Goal: Task Accomplishment & Management: Complete application form

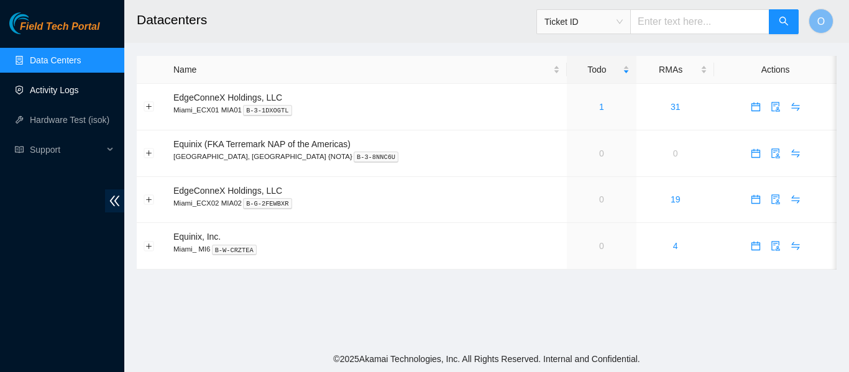
click at [50, 91] on link "Activity Logs" at bounding box center [54, 90] width 49 height 10
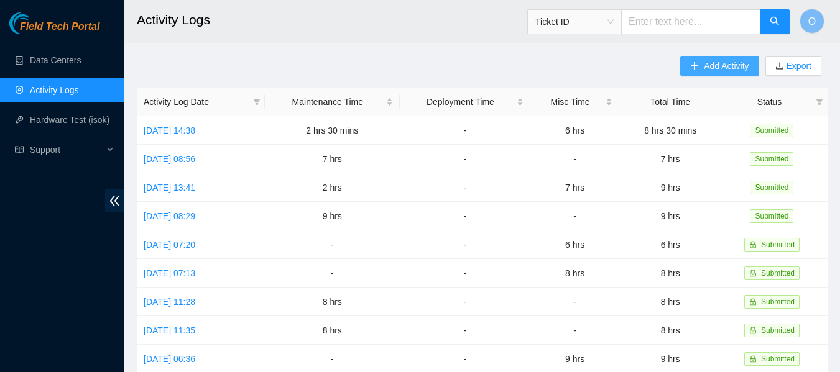
click at [732, 60] on span "Add Activity" at bounding box center [726, 66] width 45 height 14
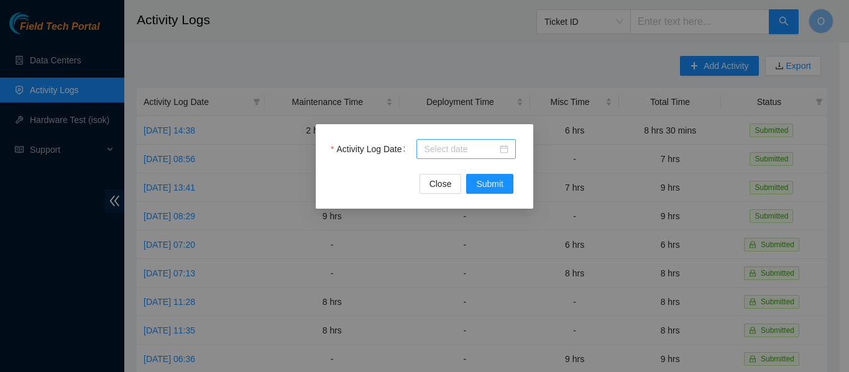
click at [504, 152] on div at bounding box center [466, 149] width 85 height 14
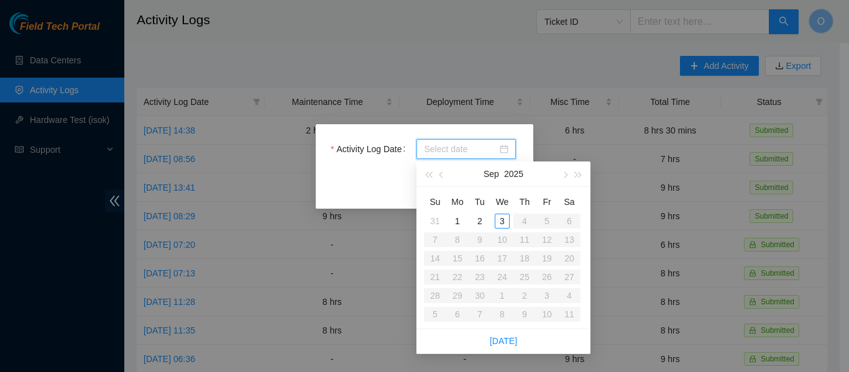
type input "[DATE]"
click at [501, 216] on div "3" at bounding box center [502, 221] width 15 height 15
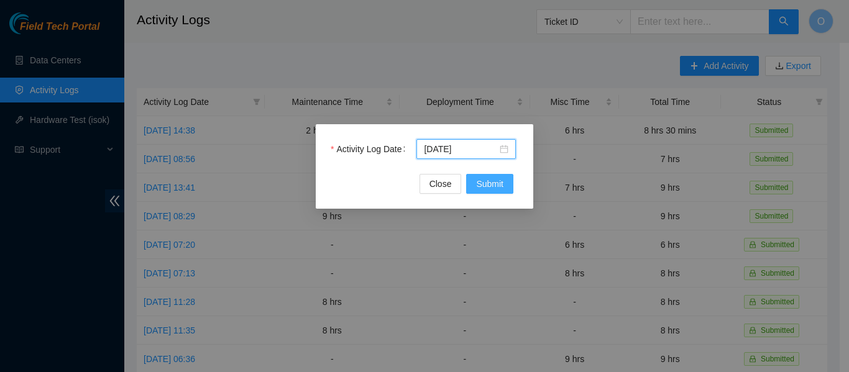
click at [492, 188] on span "Submit" at bounding box center [489, 184] width 27 height 14
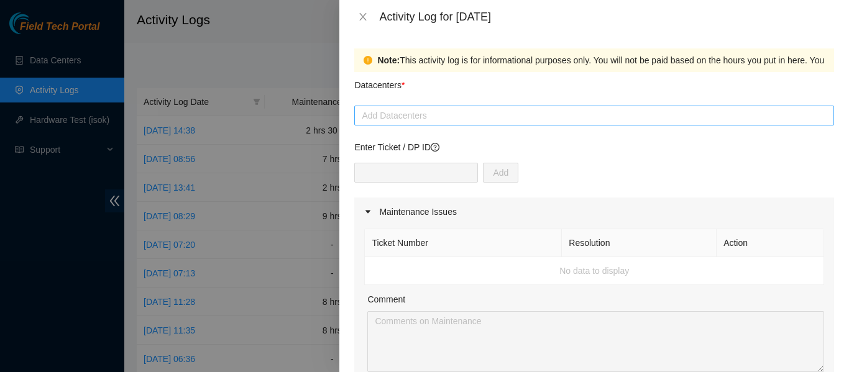
click at [432, 118] on div at bounding box center [594, 115] width 474 height 15
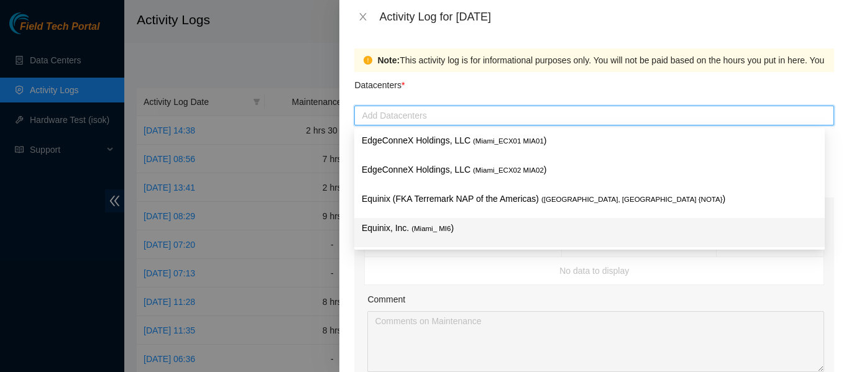
click at [431, 228] on span "( Miami_ MI6" at bounding box center [431, 228] width 39 height 7
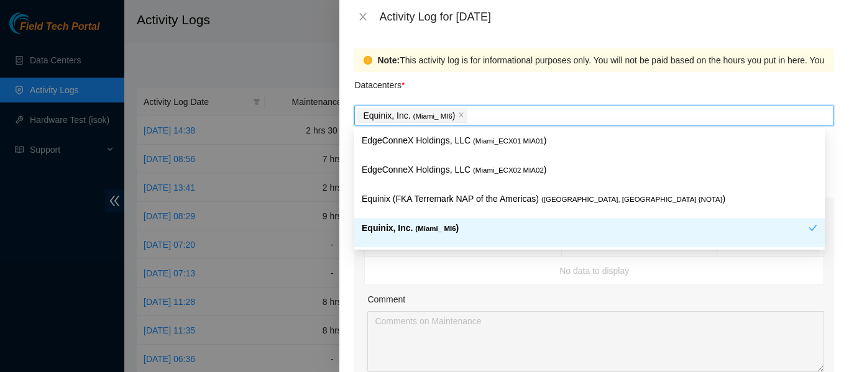
click at [520, 284] on td "No data to display" at bounding box center [594, 271] width 459 height 28
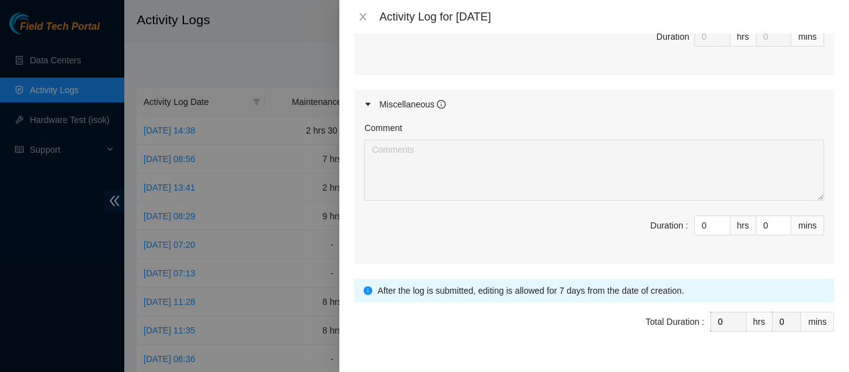
scroll to position [622, 0]
drag, startPoint x: 696, startPoint y: 226, endPoint x: 676, endPoint y: 228, distance: 20.0
click at [676, 228] on span "Duration : 0 hrs 0 mins" at bounding box center [594, 232] width 460 height 35
type input "8"
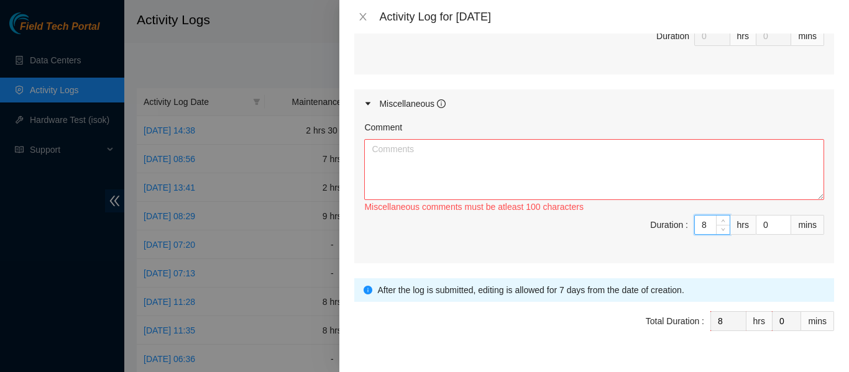
type input "8"
drag, startPoint x: 564, startPoint y: 177, endPoint x: 599, endPoint y: 165, distance: 36.8
click at [572, 168] on textarea "Comment" at bounding box center [594, 169] width 460 height 61
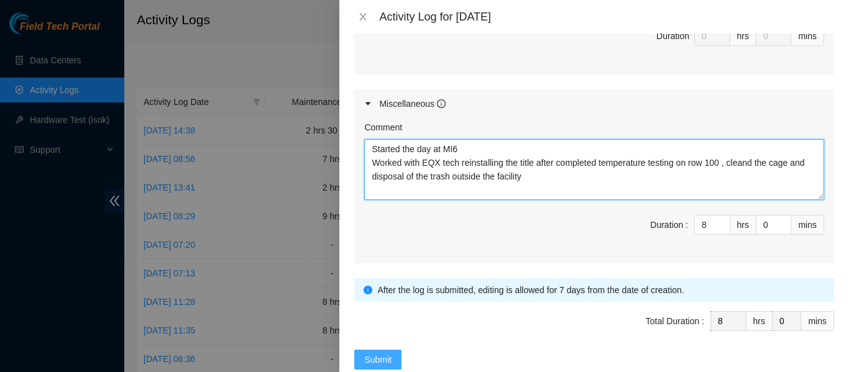
type textarea "Started the day at MI6 Worked with EQX tech reinstalling the title after comple…"
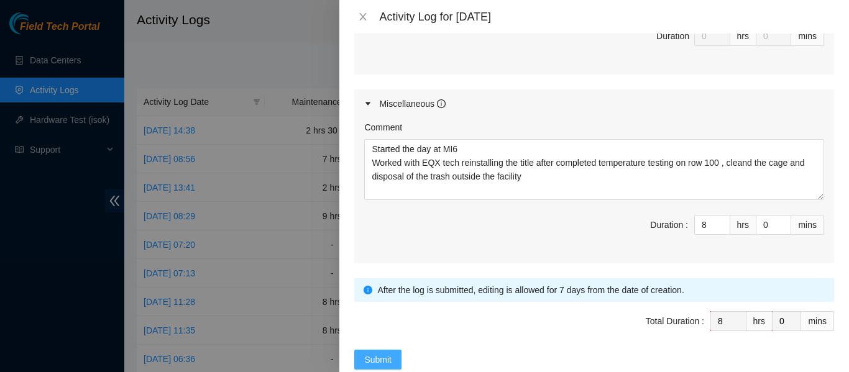
click at [395, 356] on button "Submit" at bounding box center [377, 360] width 47 height 20
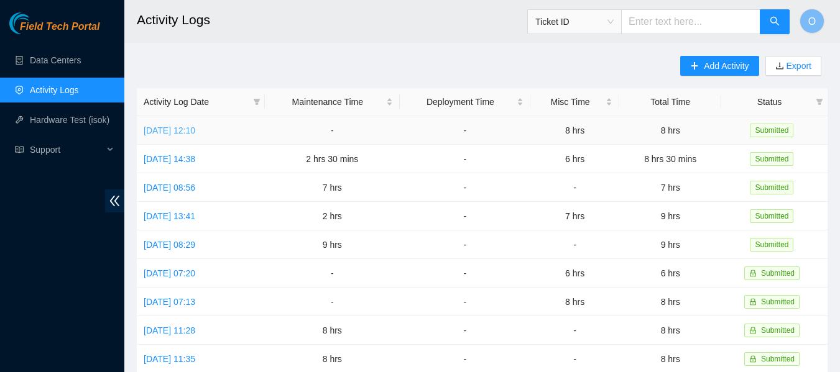
click at [195, 132] on link "[DATE] 12:10" at bounding box center [170, 131] width 52 height 10
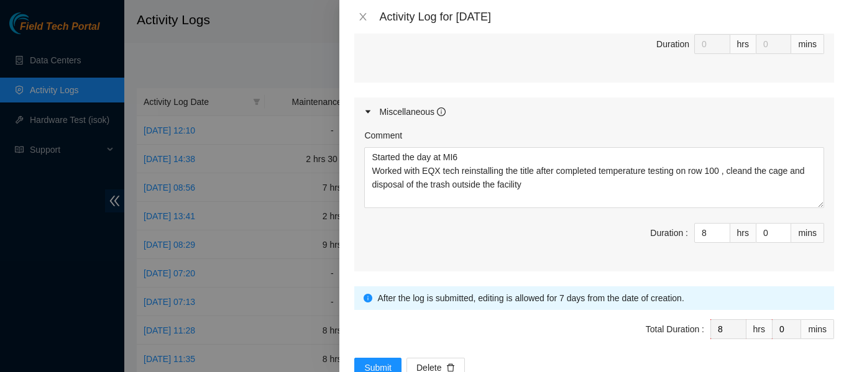
scroll to position [622, 0]
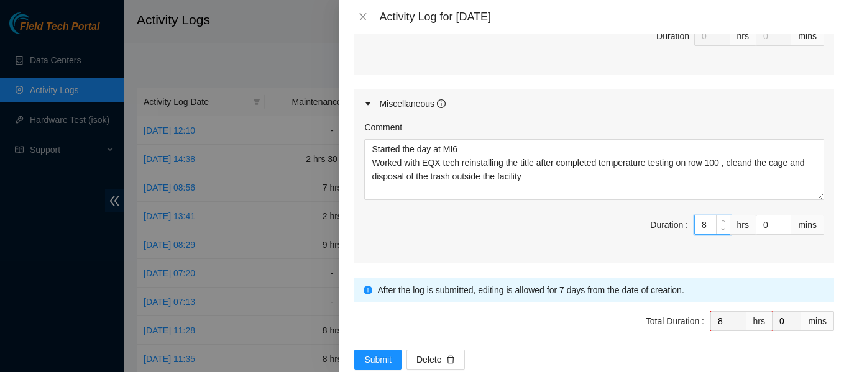
drag, startPoint x: 702, startPoint y: 224, endPoint x: 679, endPoint y: 224, distance: 23.0
click at [679, 224] on span "Duration : 8 hrs 0 mins" at bounding box center [594, 232] width 460 height 35
type input "7"
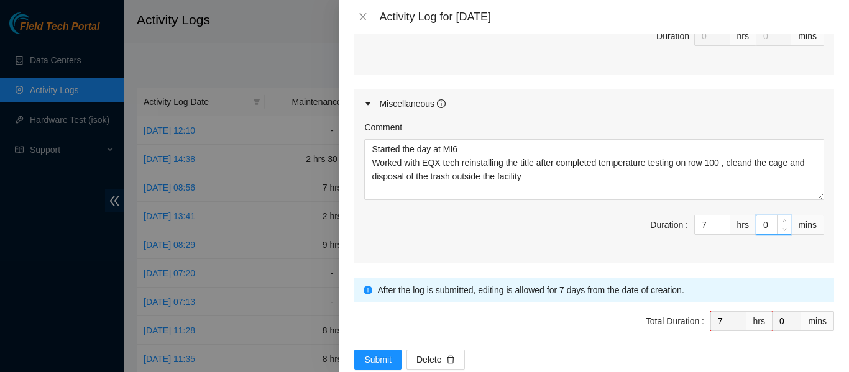
click at [757, 229] on input "0" at bounding box center [774, 225] width 34 height 19
type input "3"
type input "30"
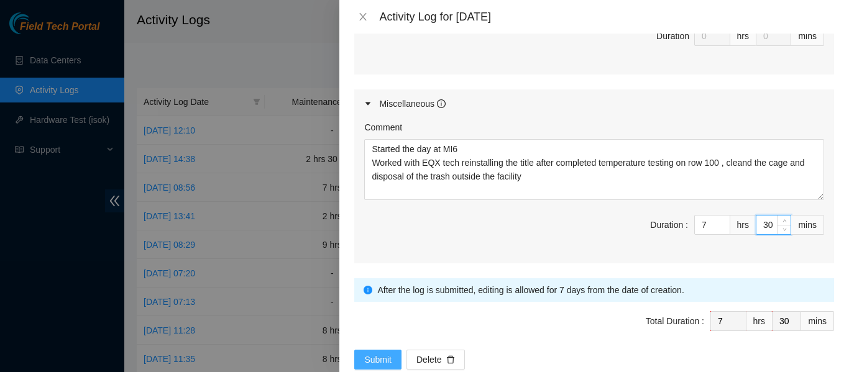
type input "30"
click at [388, 357] on span "Submit" at bounding box center [377, 360] width 27 height 14
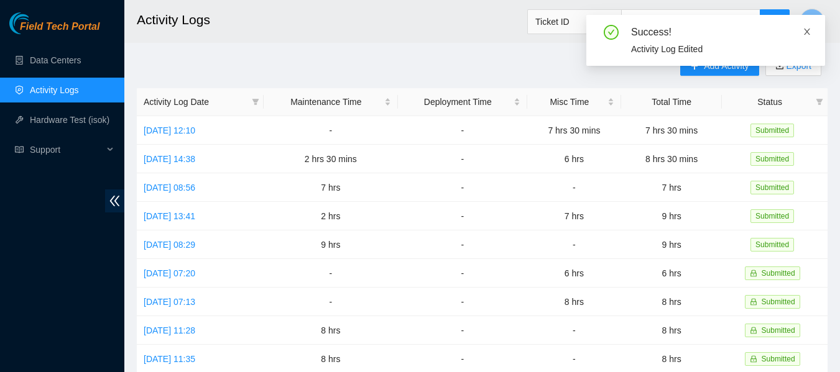
click at [807, 35] on icon "close" at bounding box center [807, 31] width 9 height 9
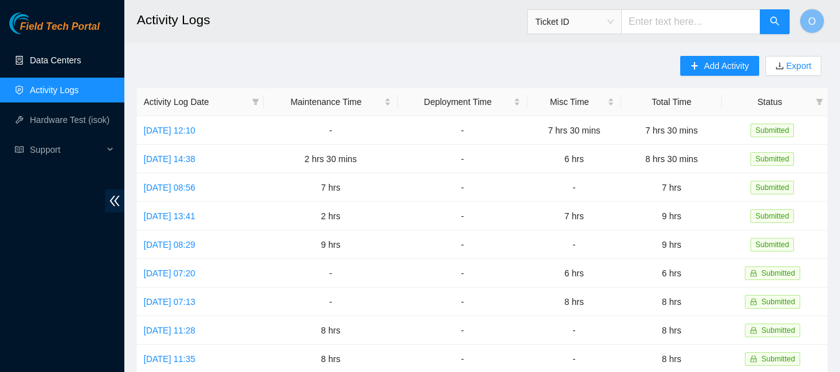
click at [58, 57] on link "Data Centers" at bounding box center [55, 60] width 51 height 10
